Goal: Information Seeking & Learning: Learn about a topic

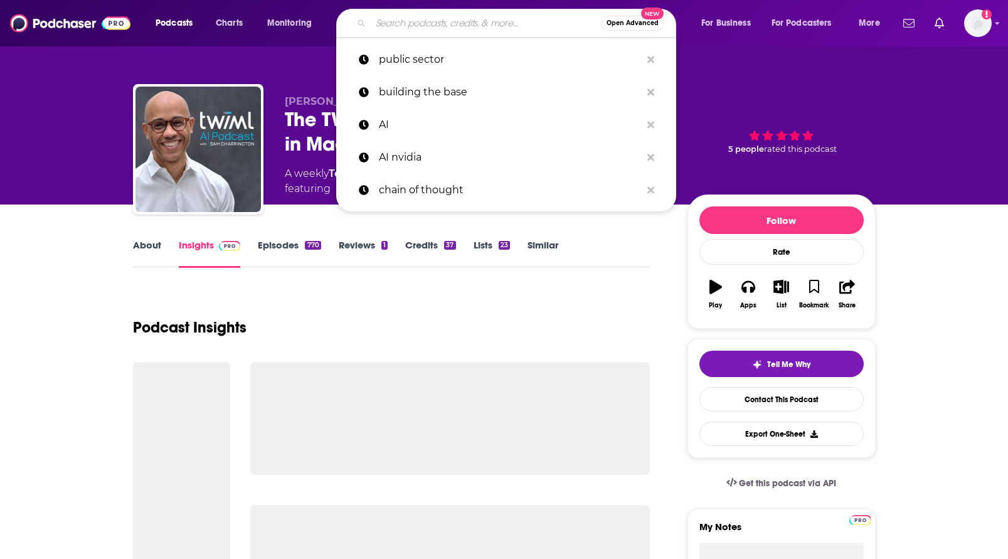
click at [496, 24] on input "Search podcasts, credits, & more..." at bounding box center [486, 23] width 230 height 20
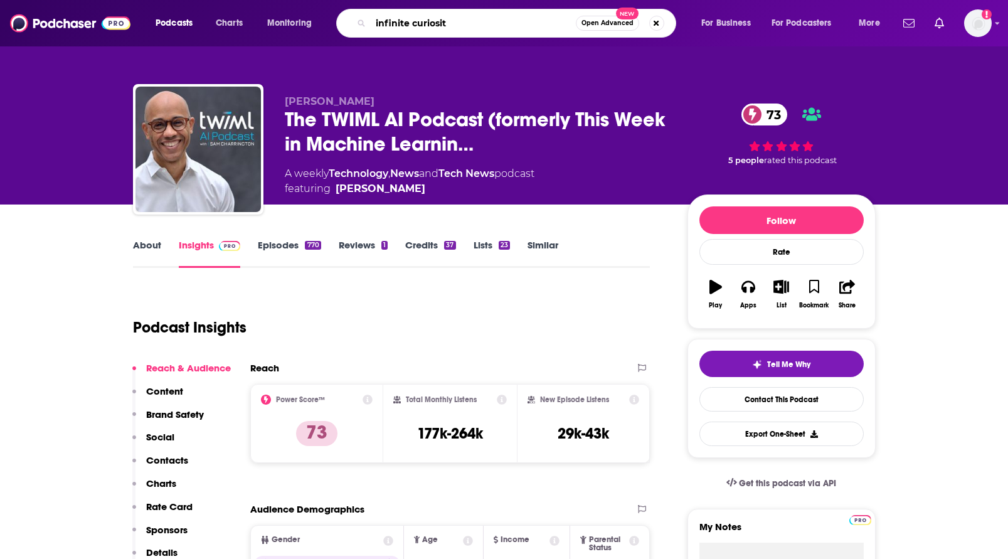
type input "infinite curiosity"
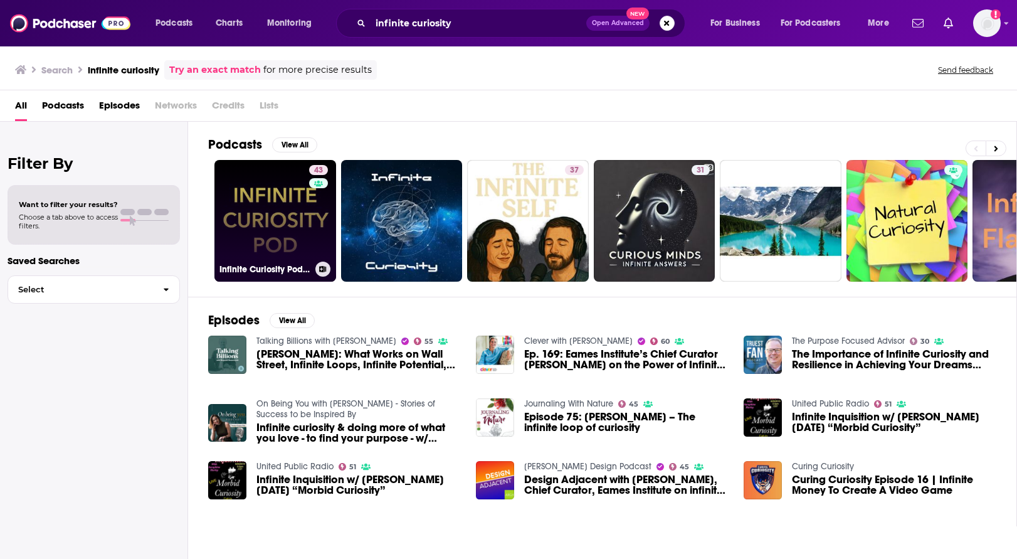
click at [283, 212] on link "43 Infinite Curiosity Pod with [PERSON_NAME]" at bounding box center [275, 221] width 122 height 122
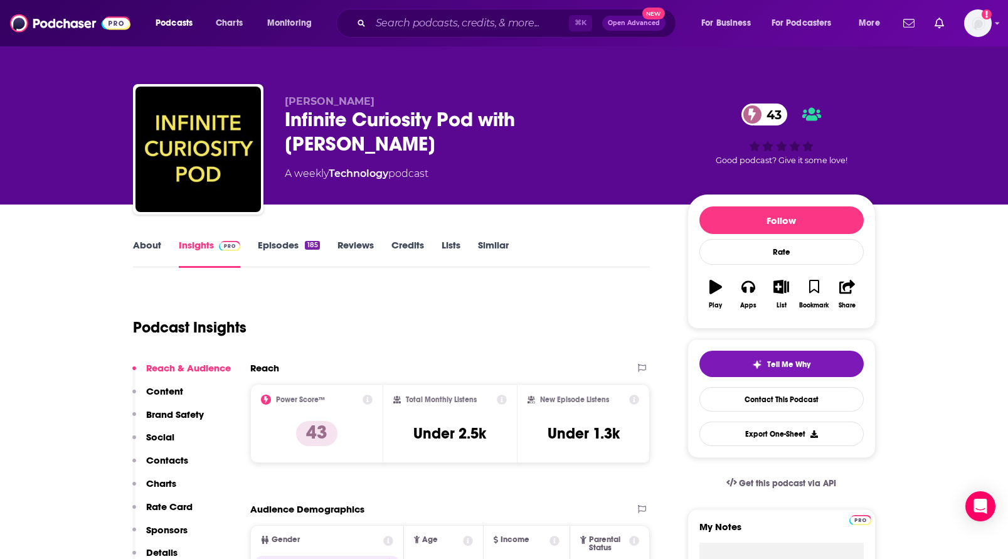
click at [277, 246] on link "Episodes 185" at bounding box center [288, 253] width 61 height 29
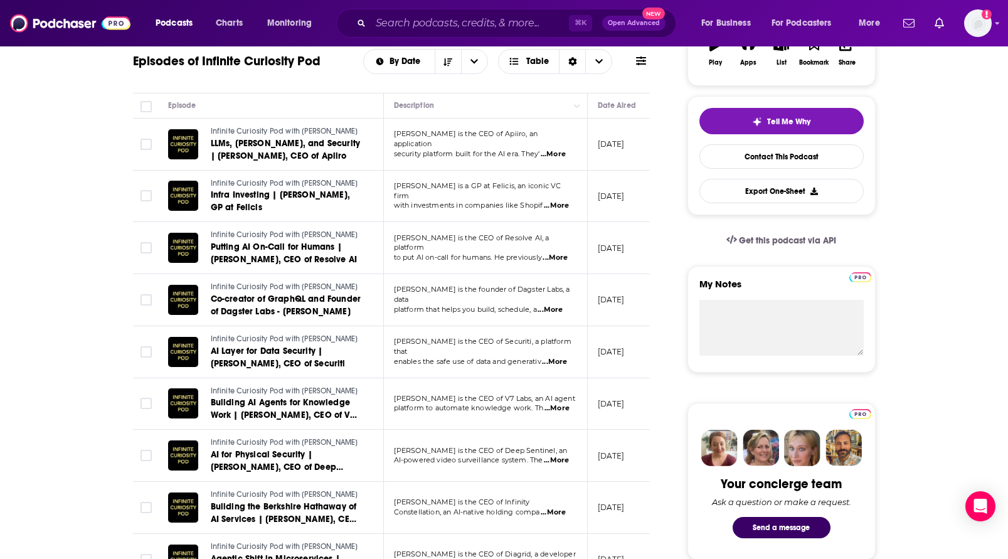
scroll to position [253, 0]
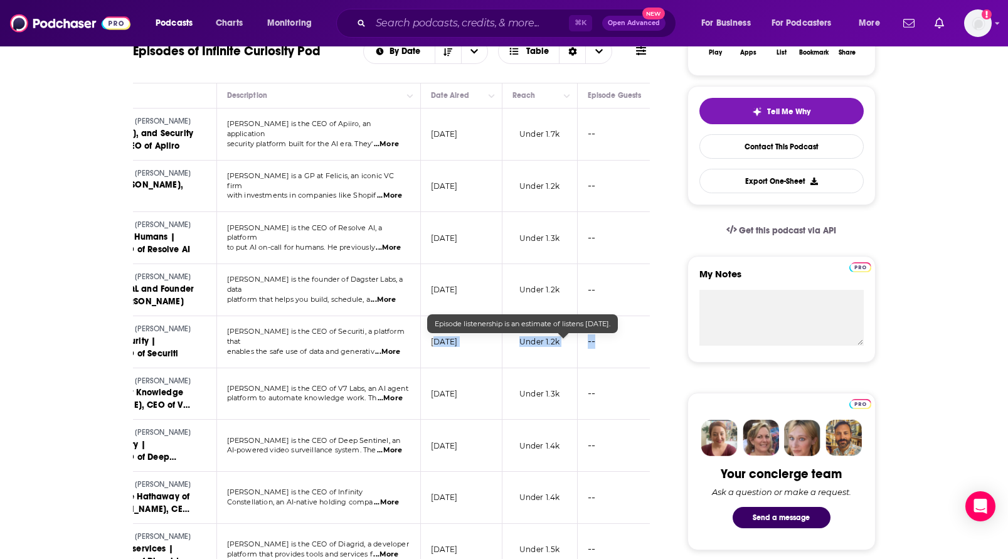
drag, startPoint x: 602, startPoint y: 346, endPoint x: 648, endPoint y: 343, distance: 45.9
click at [648, 343] on tr "Infinite Curiosity Pod with Prateek Joshi AI Layer for Data Security | Rehan Ja…" at bounding box center [402, 342] width 873 height 52
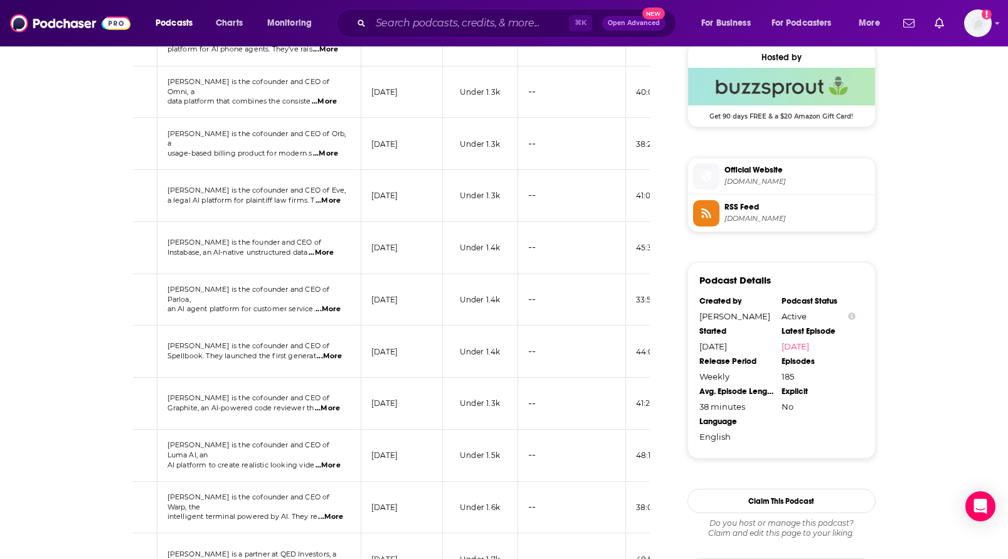
scroll to position [1022, 0]
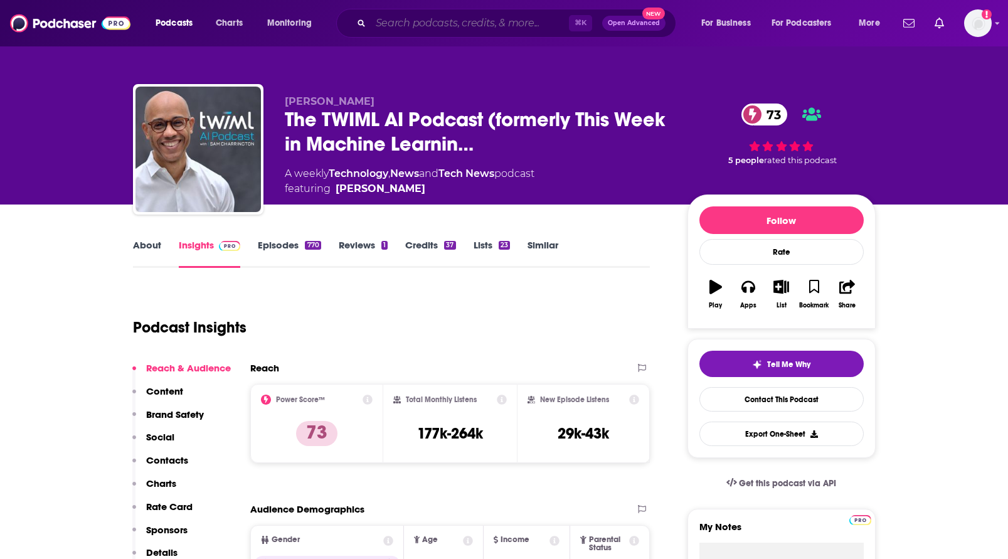
click at [467, 23] on input "Search podcasts, credits, & more..." at bounding box center [470, 23] width 198 height 20
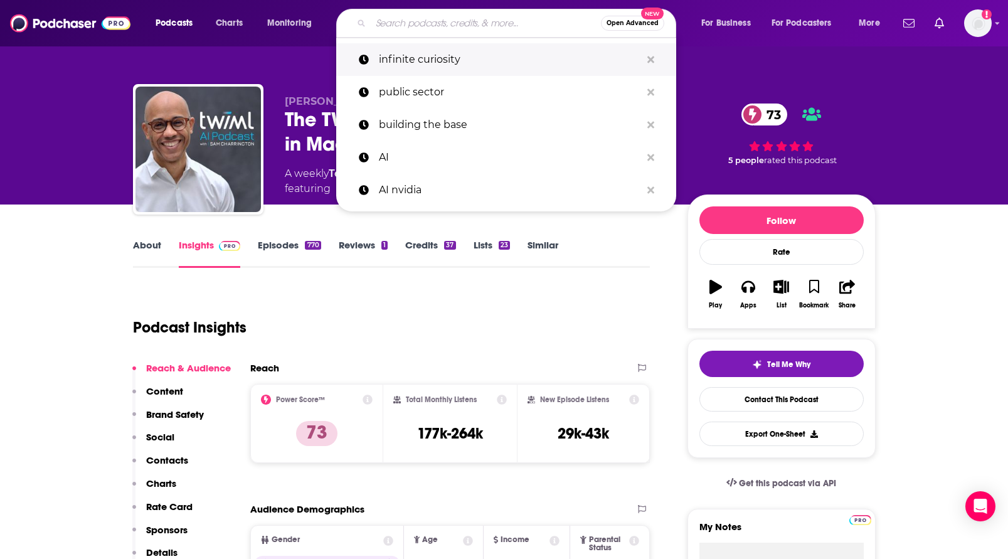
click at [481, 65] on p "infinite curiosity" at bounding box center [510, 59] width 262 height 33
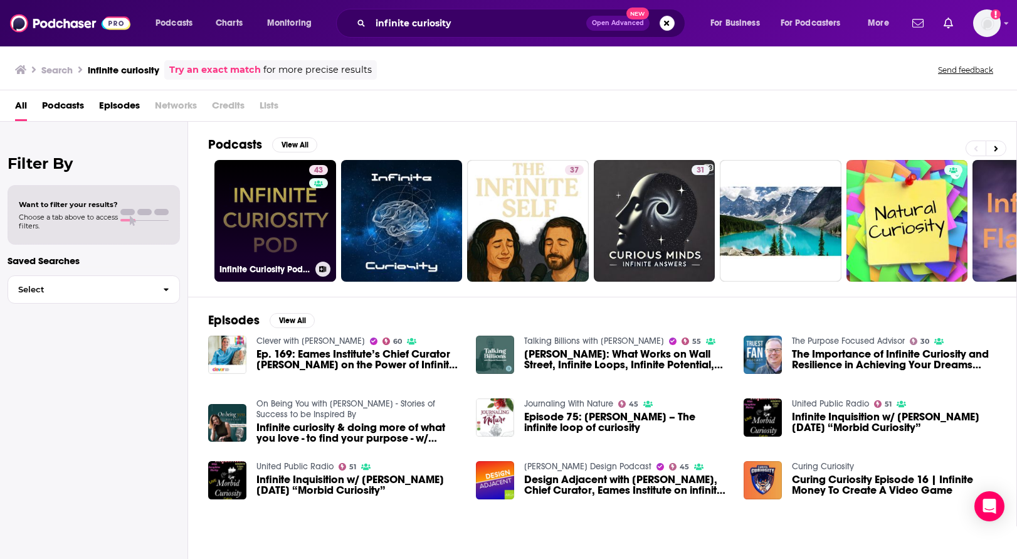
click at [262, 242] on link "43 Infinite Curiosity Pod with [PERSON_NAME]" at bounding box center [275, 221] width 122 height 122
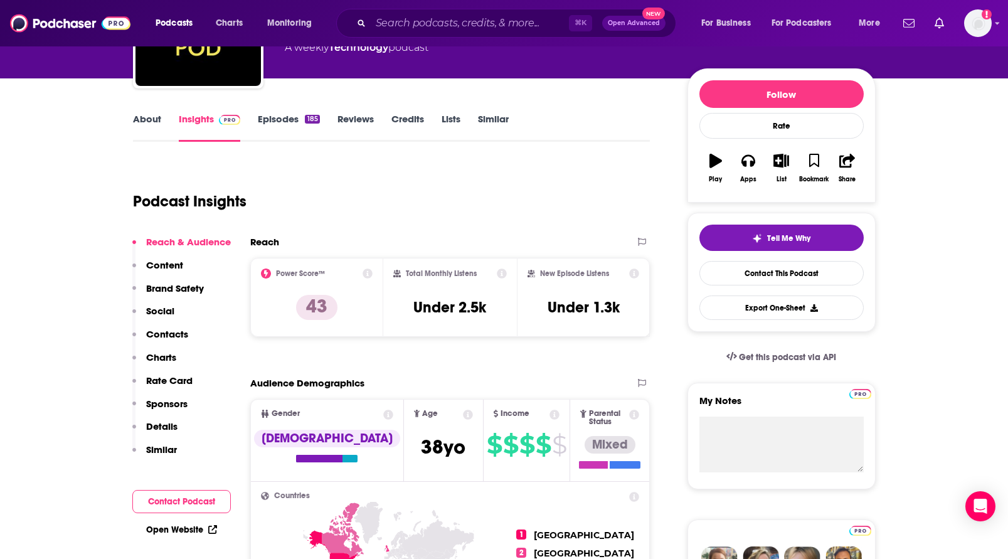
scroll to position [188, 0]
